Goal: Task Accomplishment & Management: Use online tool/utility

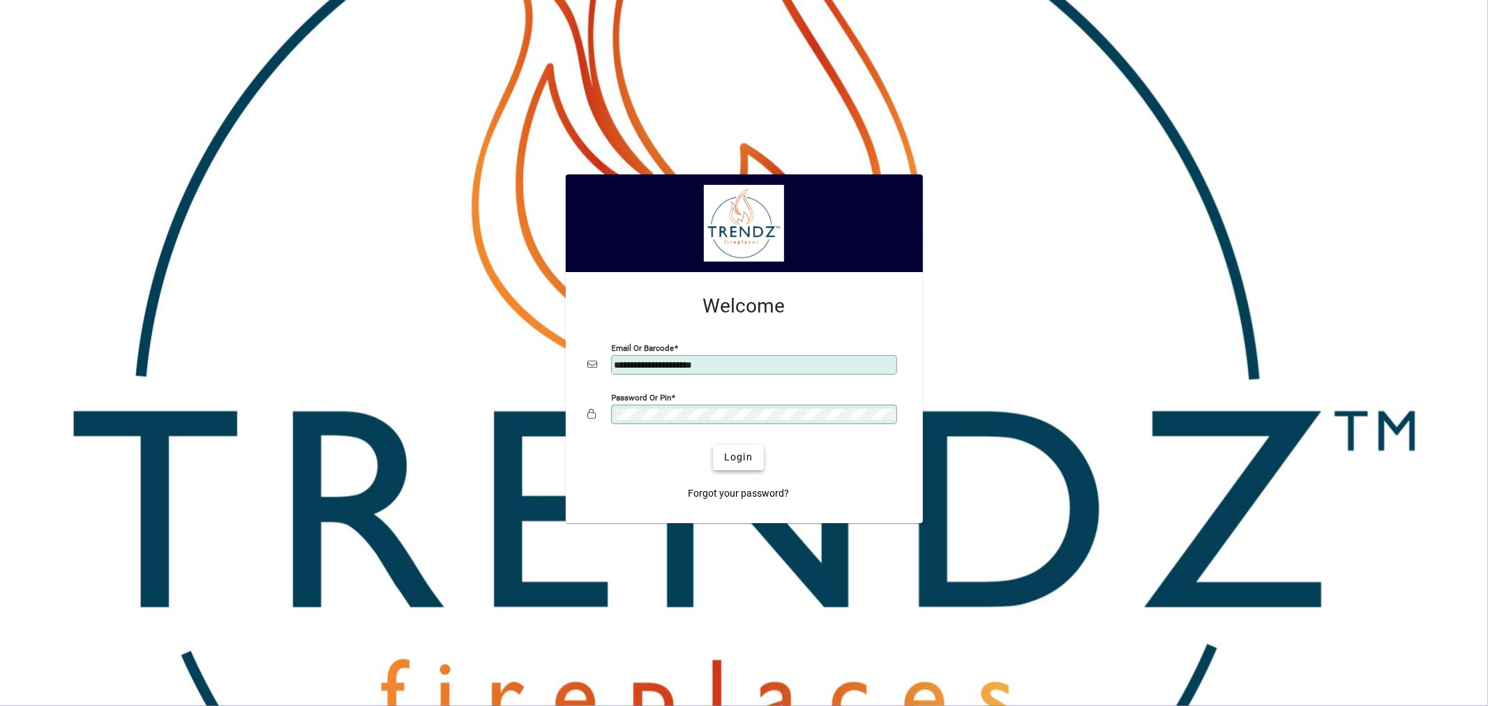
click at [587, 224] on span "submit" at bounding box center [738, 457] width 51 height 33
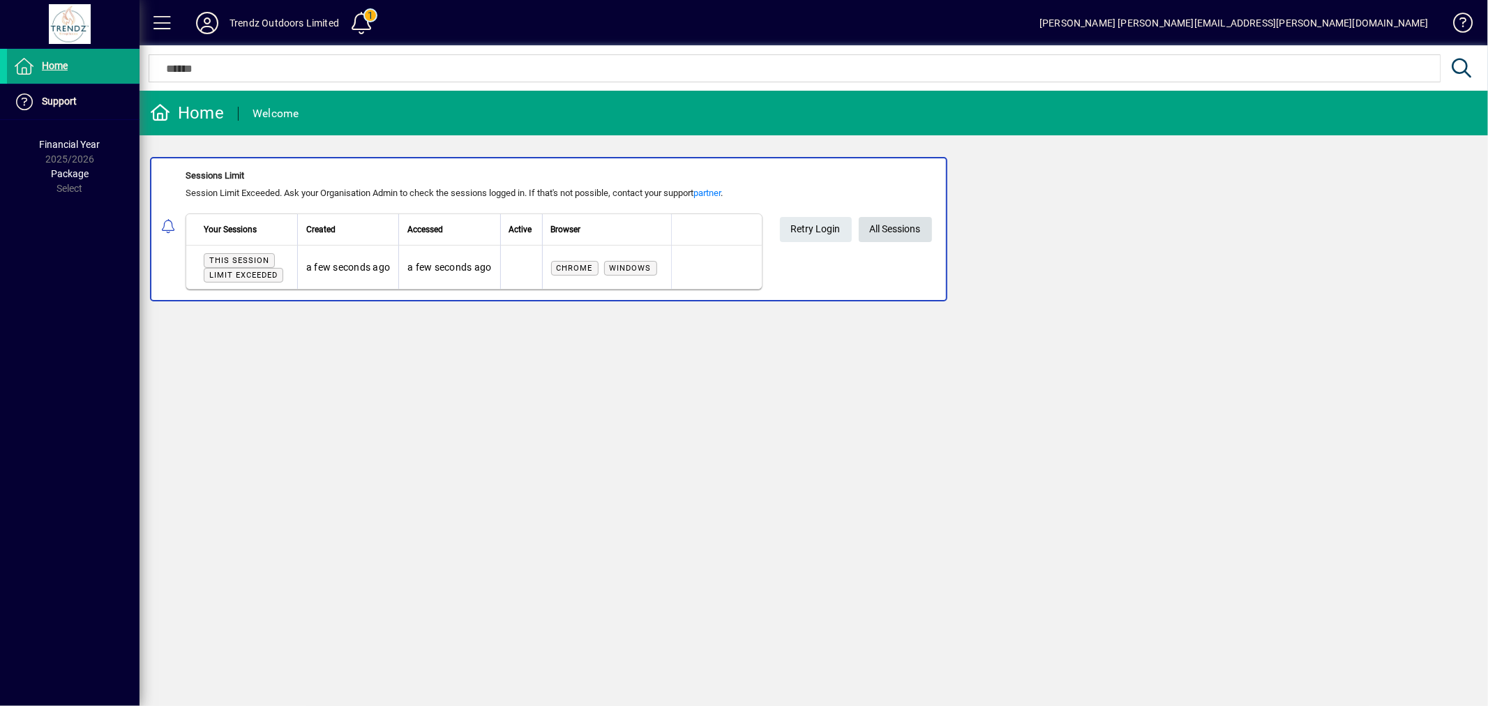
click at [900, 227] on span "All Sessions" at bounding box center [895, 229] width 51 height 23
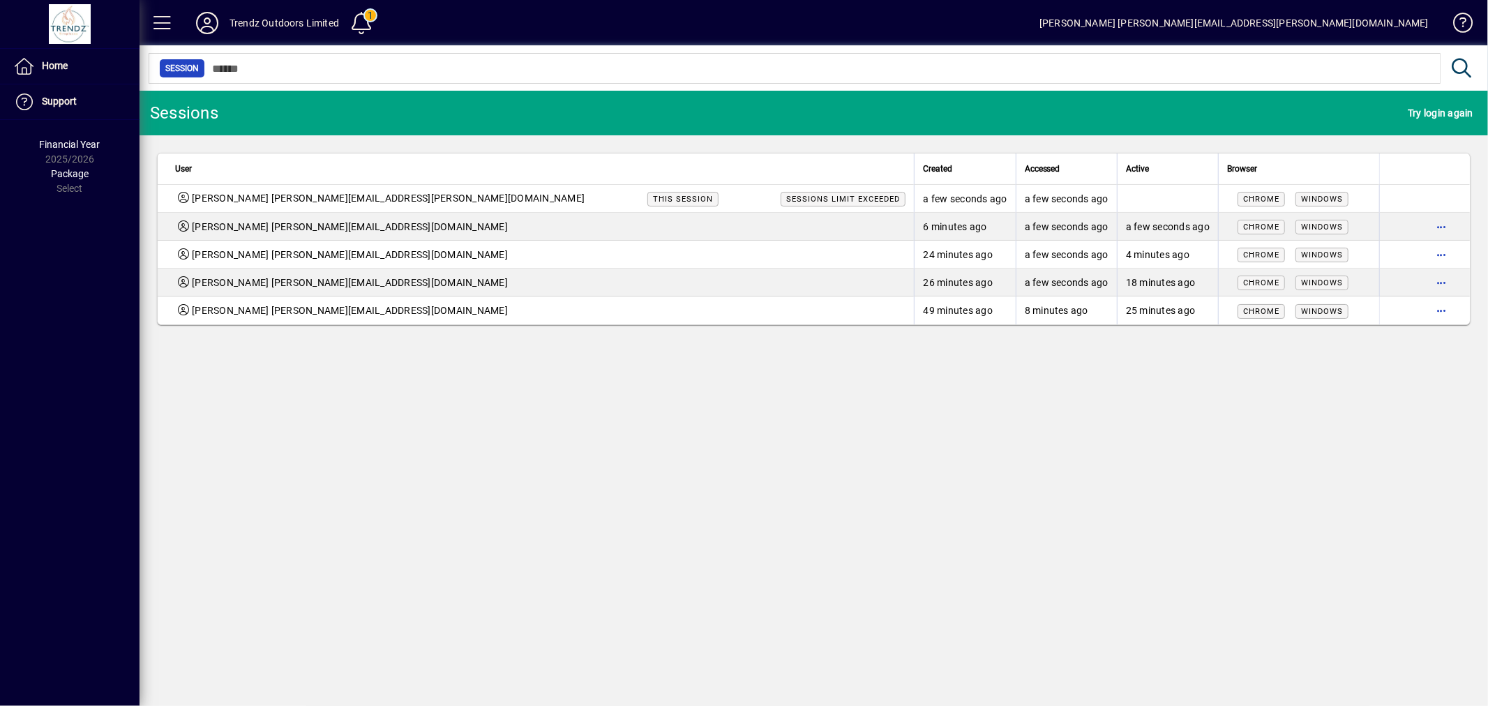
click at [1443, 311] on span "button" at bounding box center [1441, 310] width 33 height 33
click at [1373, 337] on span "Logout" at bounding box center [1382, 340] width 117 height 17
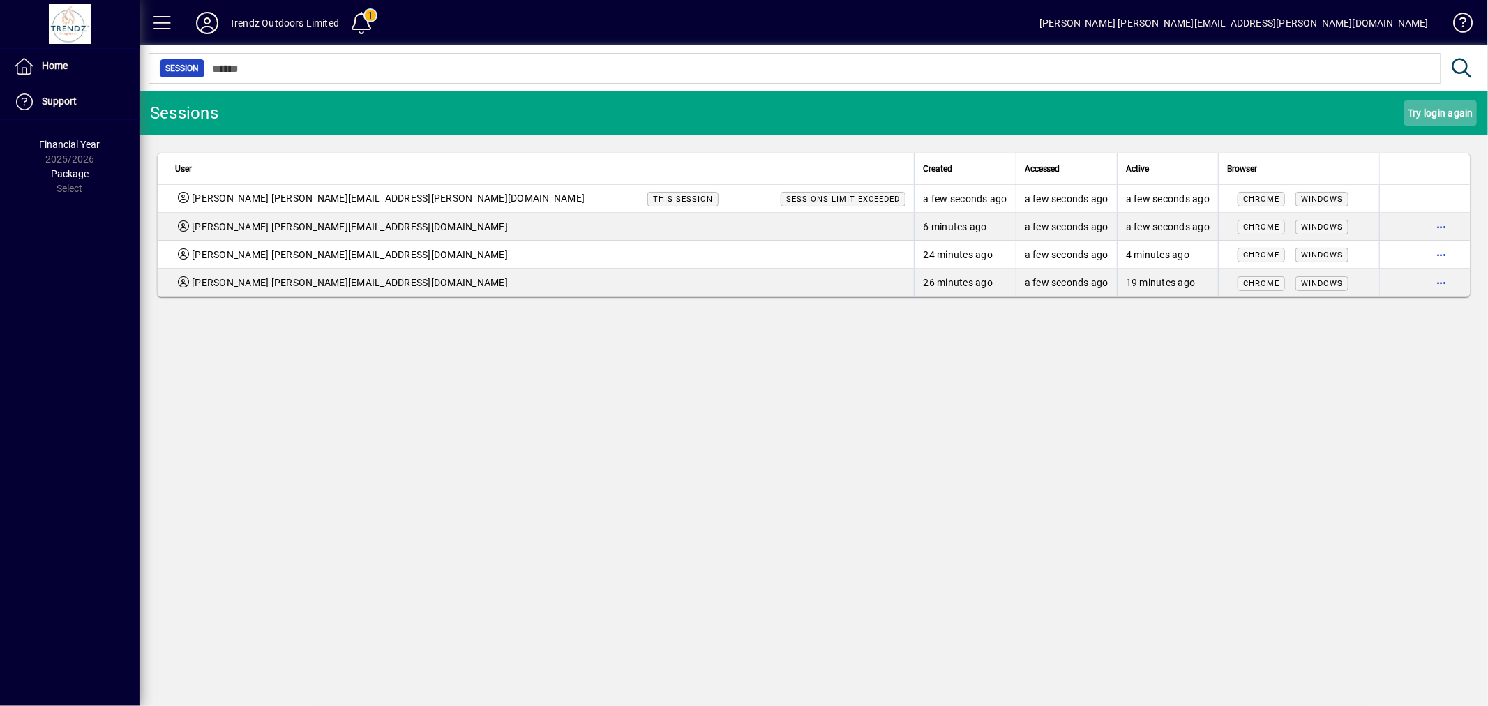
click at [1447, 105] on span "Try login again" at bounding box center [1441, 113] width 66 height 22
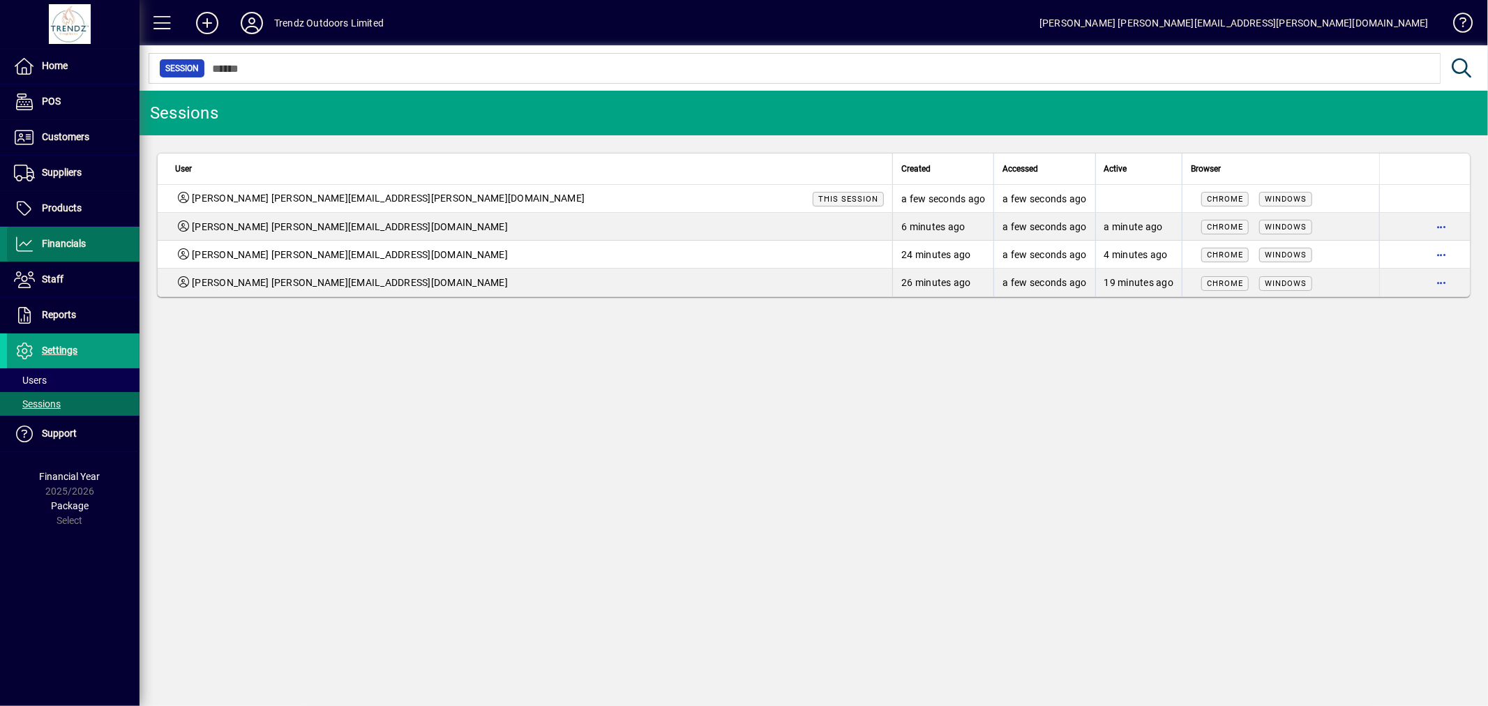
click at [85, 240] on span "Financials" at bounding box center [64, 243] width 44 height 11
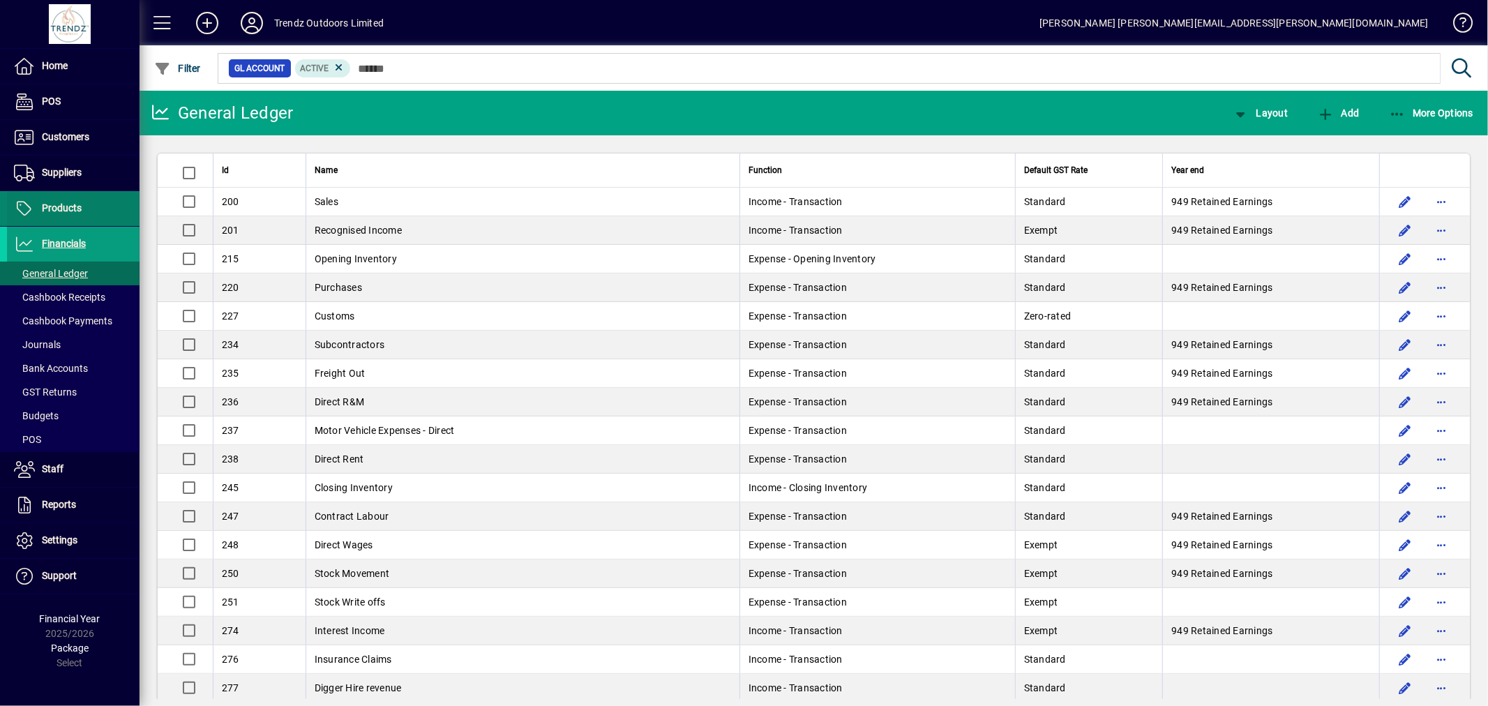
click at [75, 218] on span at bounding box center [73, 208] width 133 height 33
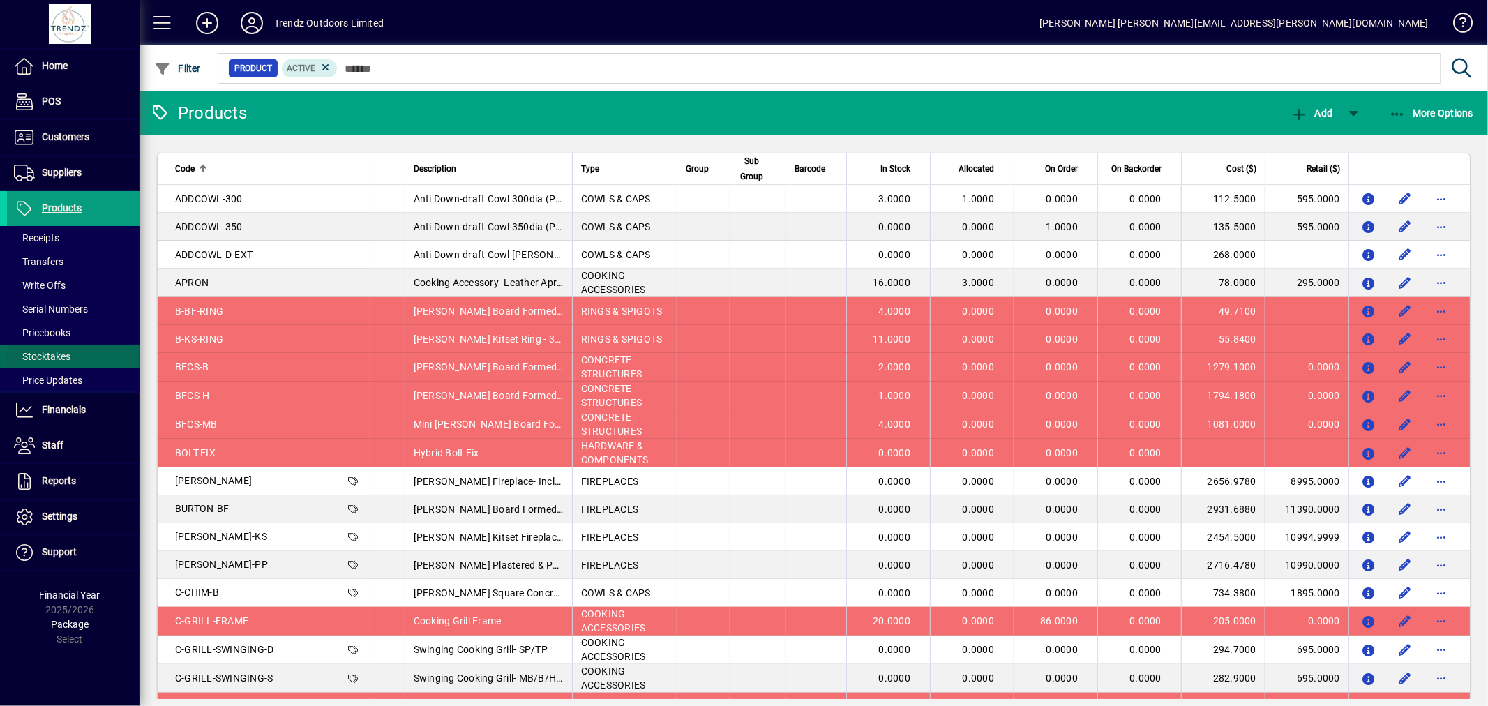
click at [63, 357] on span "Stocktakes" at bounding box center [42, 356] width 57 height 11
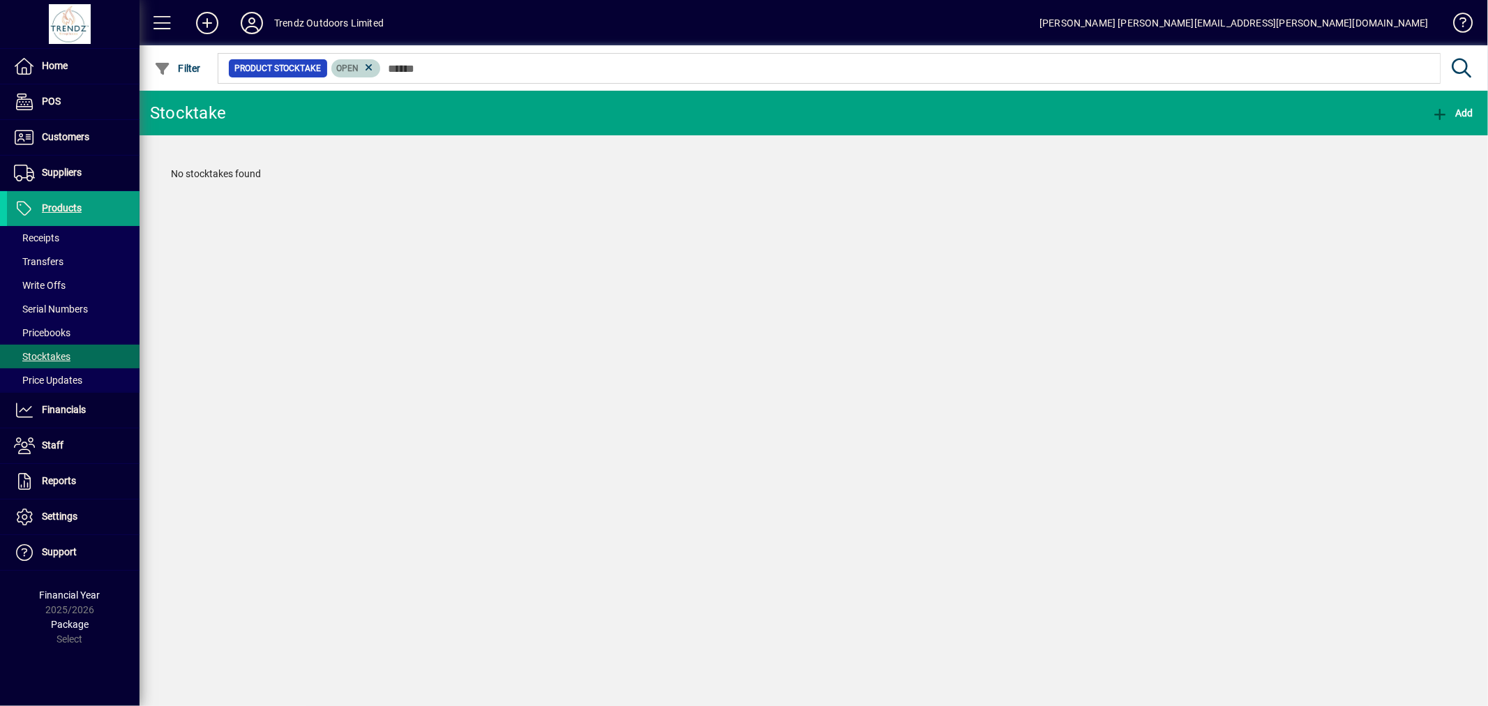
click at [366, 67] on icon at bounding box center [369, 67] width 13 height 13
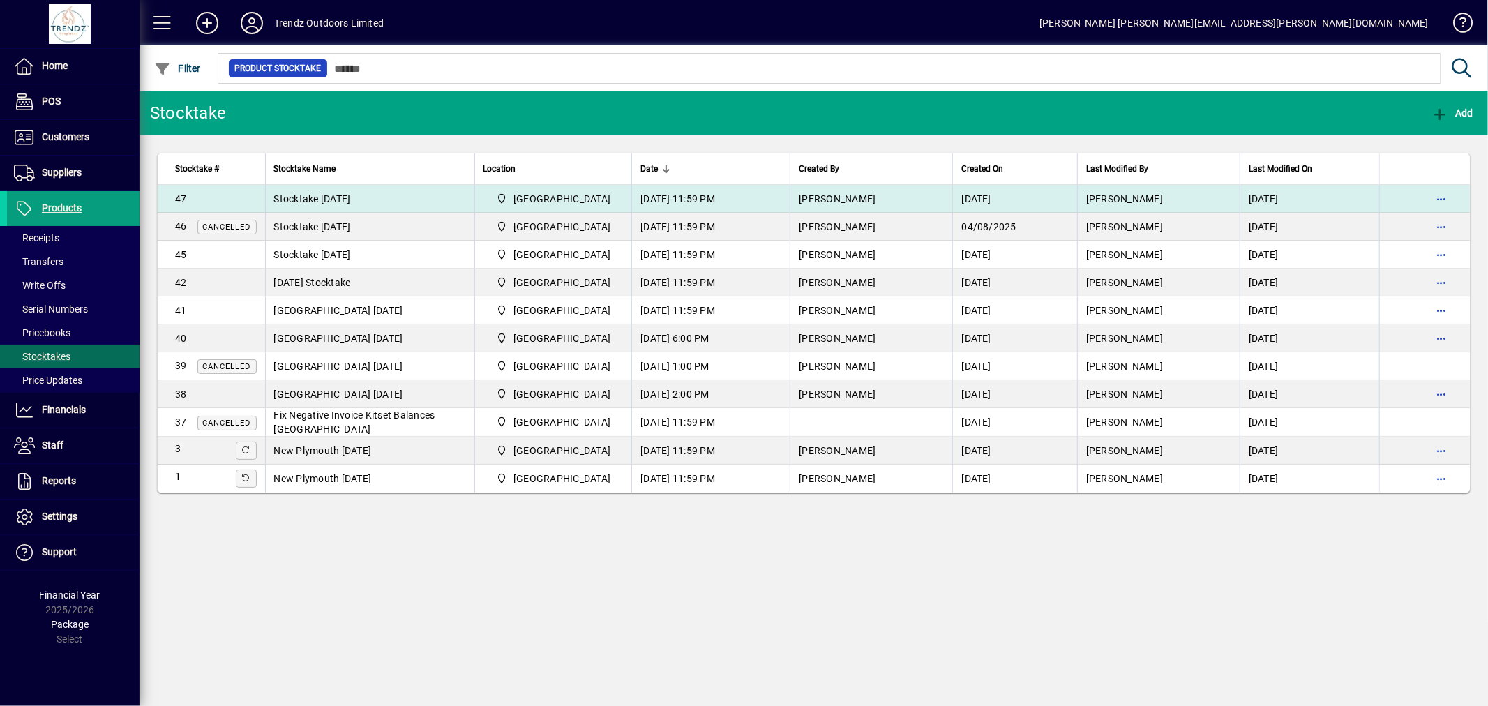
click at [387, 199] on td "Stocktake [DATE]" at bounding box center [369, 199] width 209 height 28
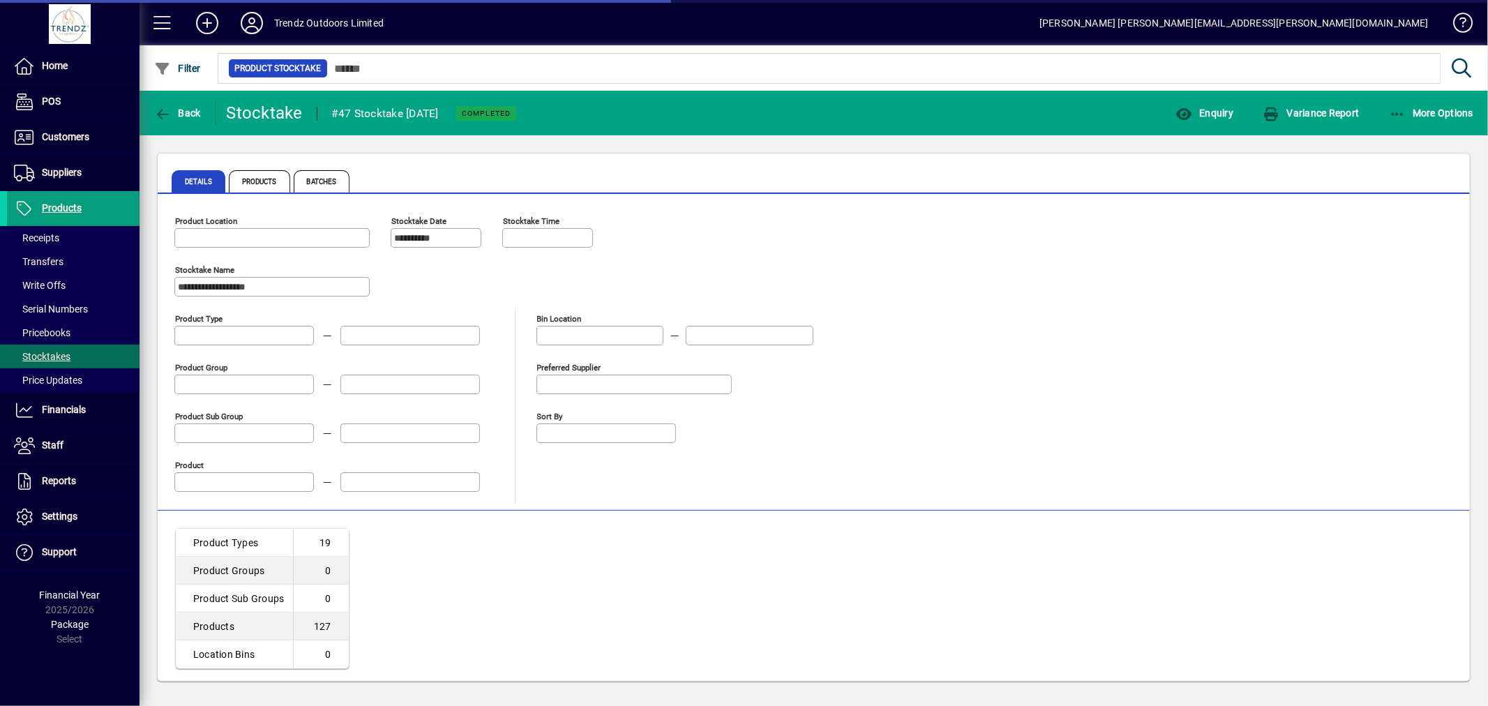
type input "**********"
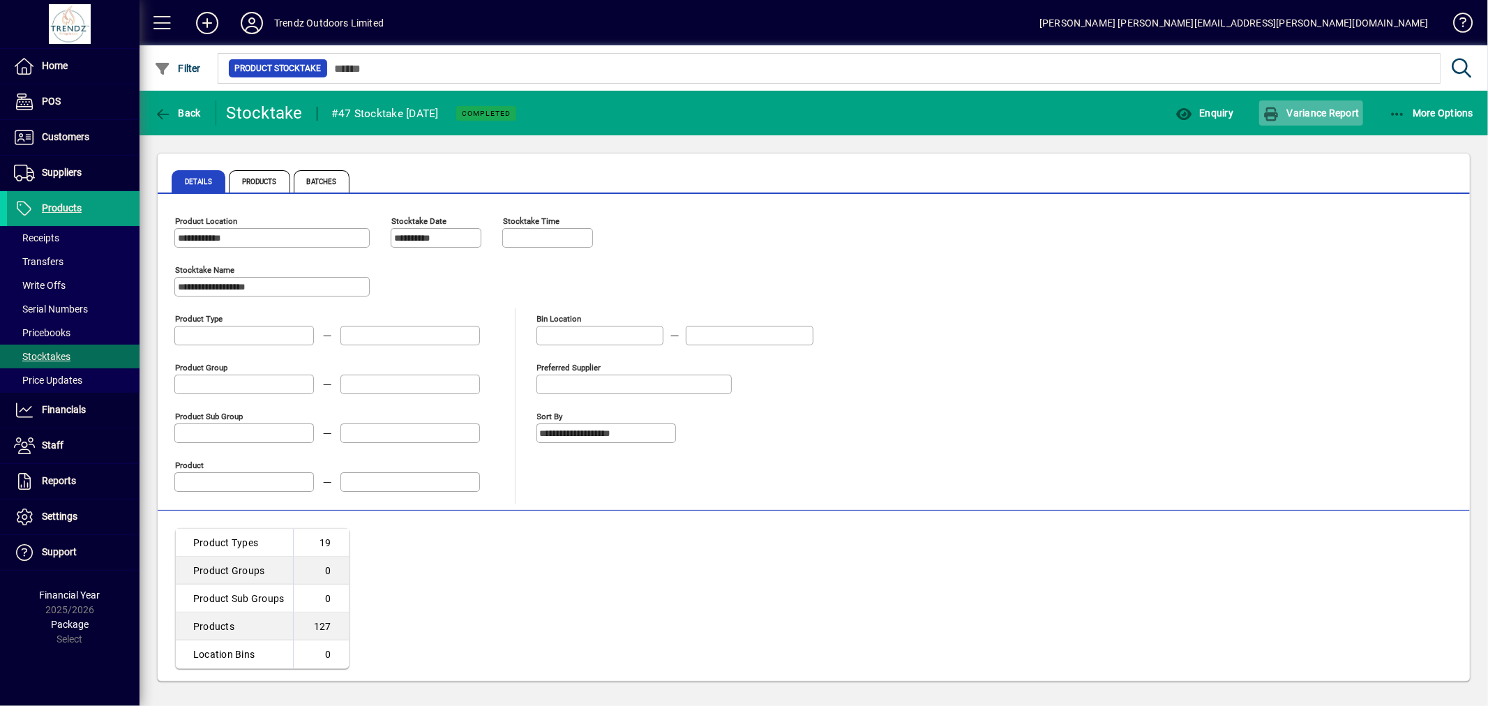
click at [1300, 123] on span "button" at bounding box center [1311, 112] width 103 height 33
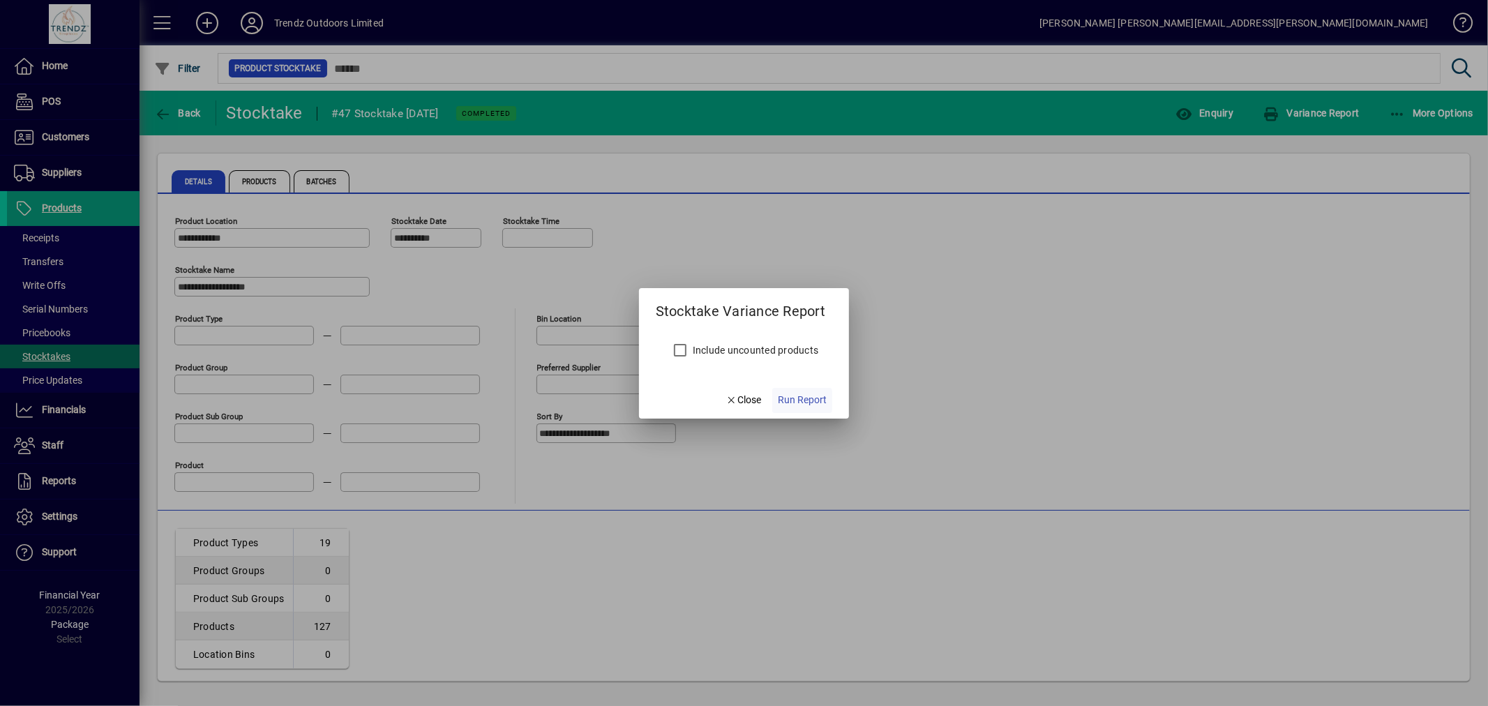
click at [807, 394] on span "Run Report" at bounding box center [802, 400] width 49 height 15
